Goal: Information Seeking & Learning: Understand process/instructions

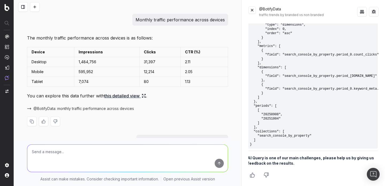
click at [129, 99] on link "this detailed view" at bounding box center [125, 95] width 42 height 7
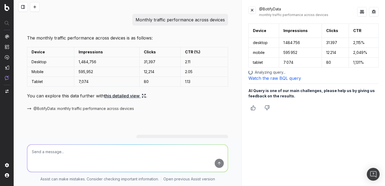
click at [270, 77] on link "Watch the raw BQL query" at bounding box center [275, 78] width 53 height 5
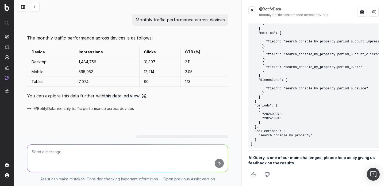
scroll to position [182, 0]
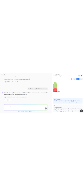
scroll to position [103, 0]
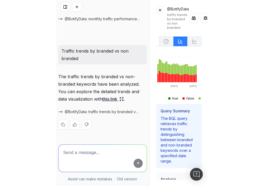
scroll to position [75, 0]
